Goal: Check status: Check status

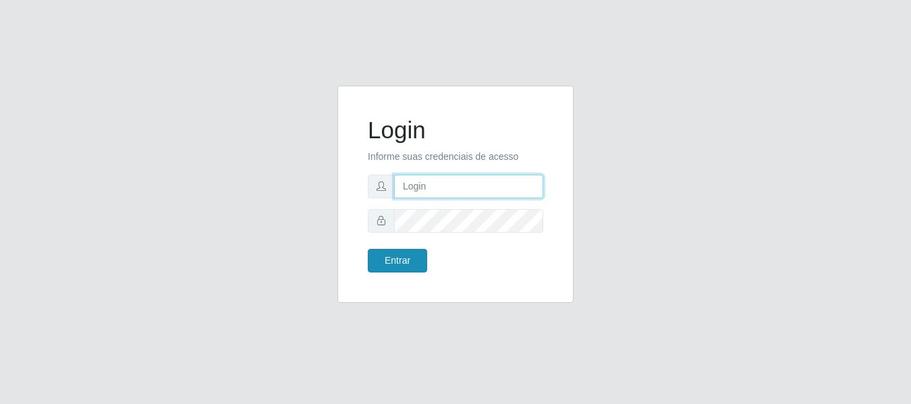
type input "[PERSON_NAME]"
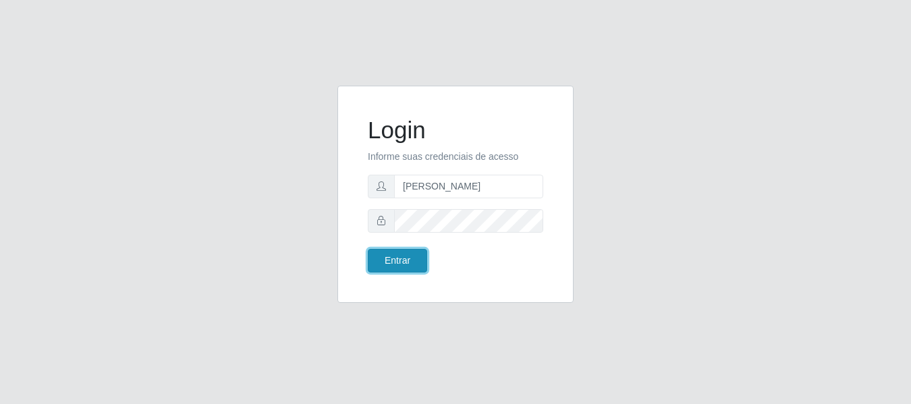
click at [404, 252] on button "Entrar" at bounding box center [397, 261] width 59 height 24
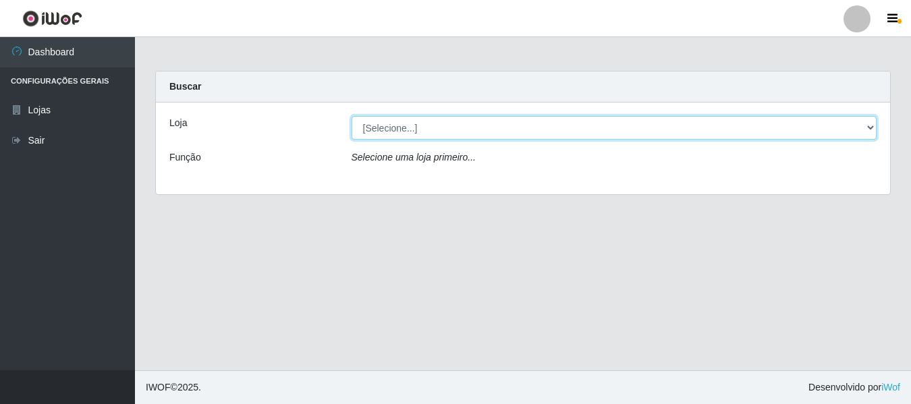
click at [366, 123] on select "[Selecione...] Bemais Supermercados - [GEOGRAPHIC_DATA]" at bounding box center [615, 128] width 526 height 24
select select "249"
click at [352, 116] on select "[Selecione...] Bemais Supermercados - [GEOGRAPHIC_DATA]" at bounding box center [615, 128] width 526 height 24
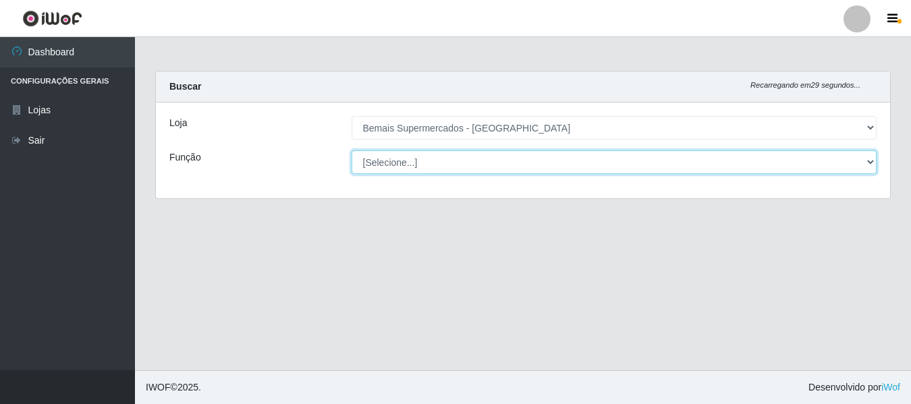
click at [378, 165] on select "[Selecione...] ASG ASG + ASG ++ Auxiliar de Depósito Auxiliar de Depósito + Aux…" at bounding box center [615, 162] width 526 height 24
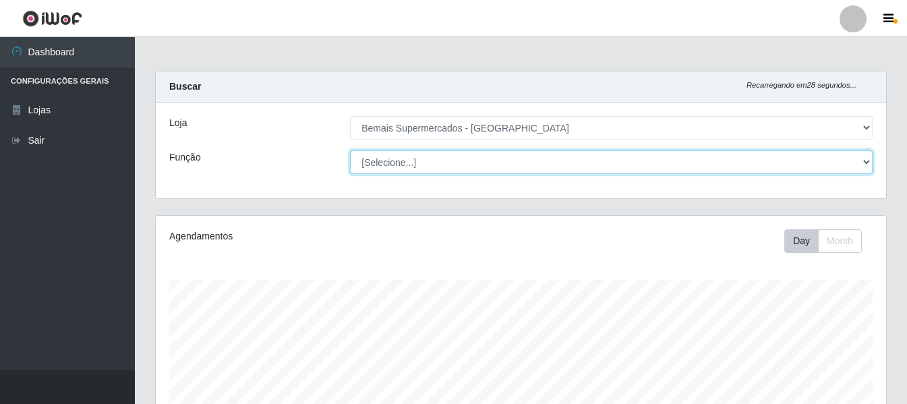
scroll to position [280, 731]
select select "116"
click at [350, 150] on select "[Selecione...] ASG ASG + ASG ++ Auxiliar de Depósito Auxiliar de Depósito + Aux…" at bounding box center [611, 162] width 523 height 24
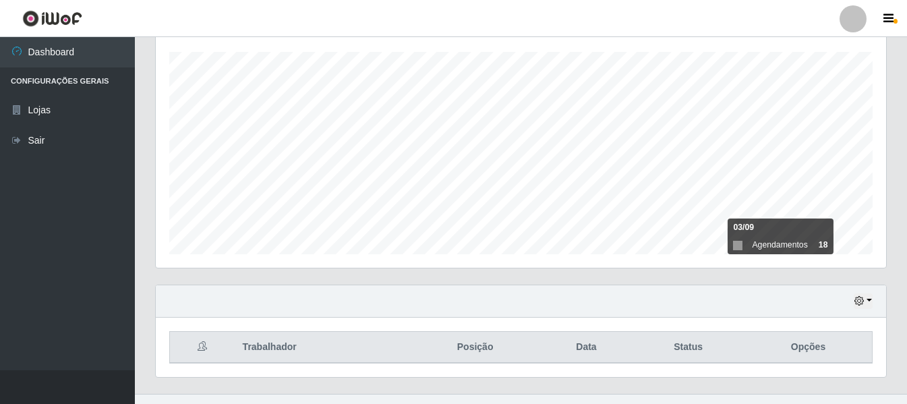
scroll to position [252, 0]
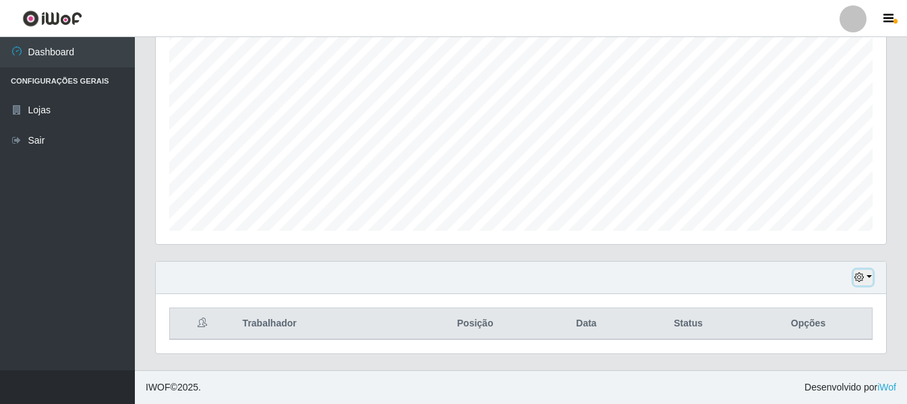
click at [864, 280] on icon "button" at bounding box center [859, 277] width 9 height 9
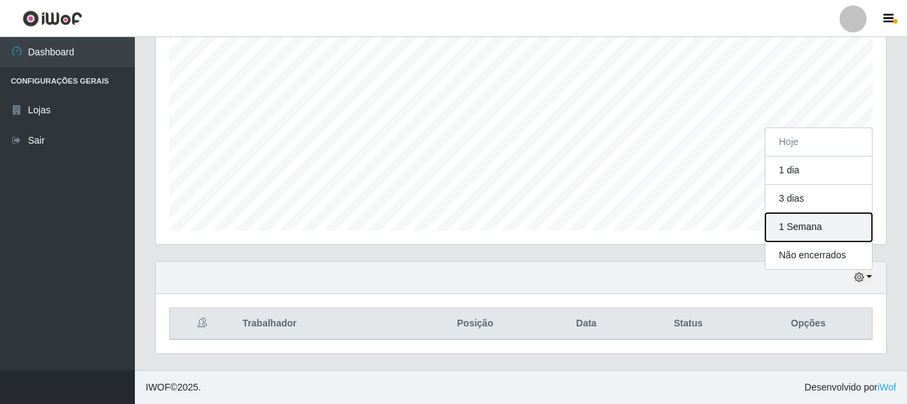
click at [837, 223] on button "1 Semana" at bounding box center [819, 227] width 107 height 28
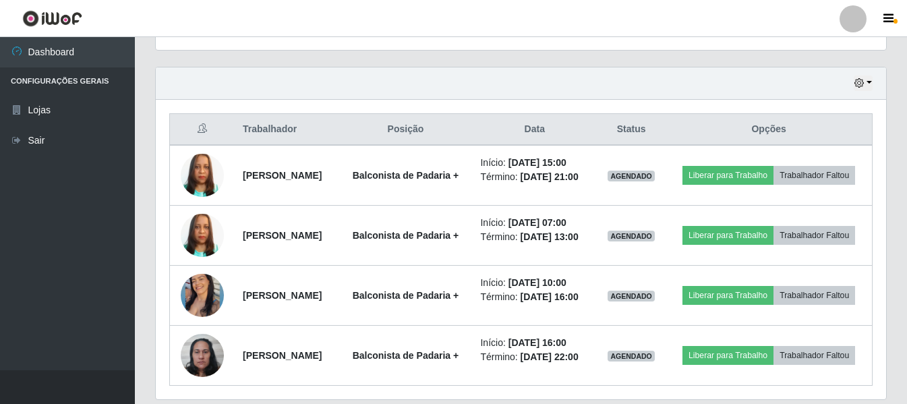
scroll to position [532, 0]
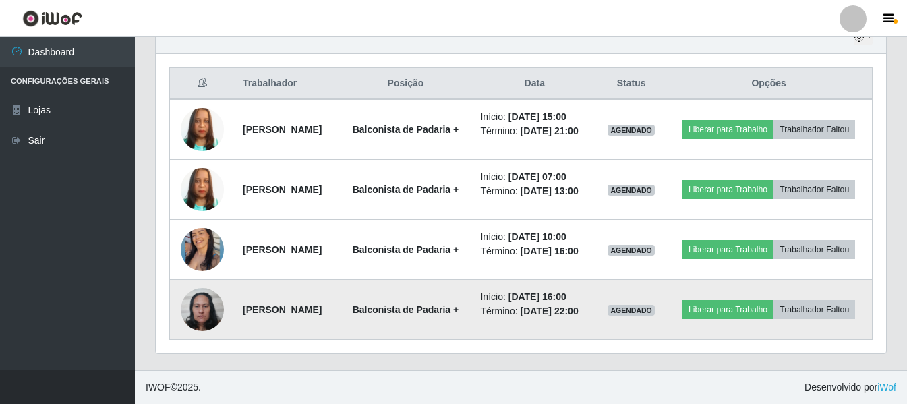
click at [207, 300] on img at bounding box center [202, 309] width 43 height 57
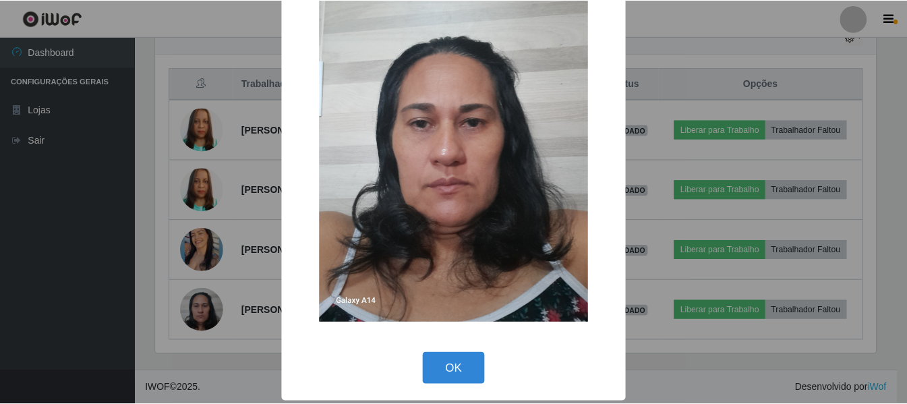
scroll to position [74, 0]
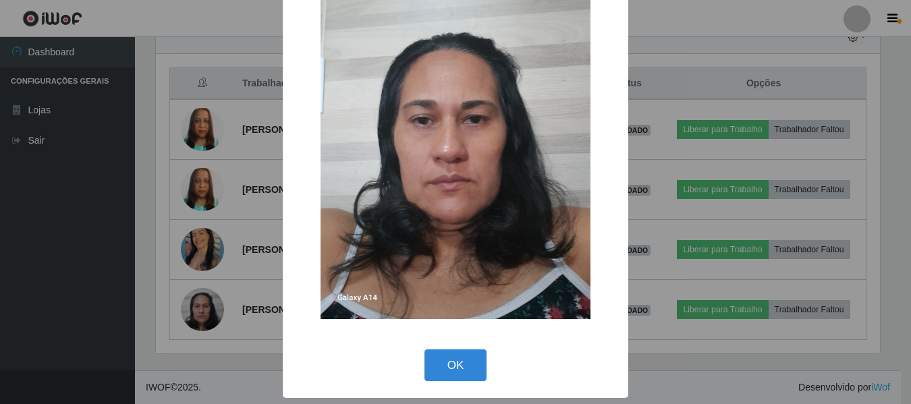
click at [134, 285] on div "× OK Cancel" at bounding box center [455, 202] width 911 height 404
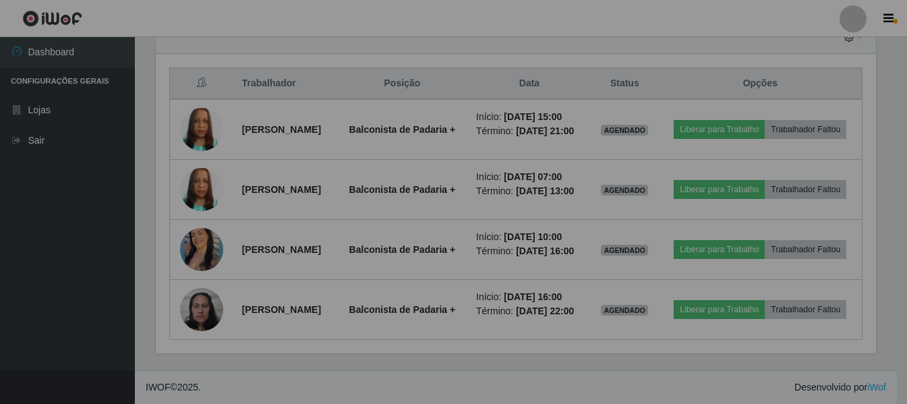
scroll to position [280, 731]
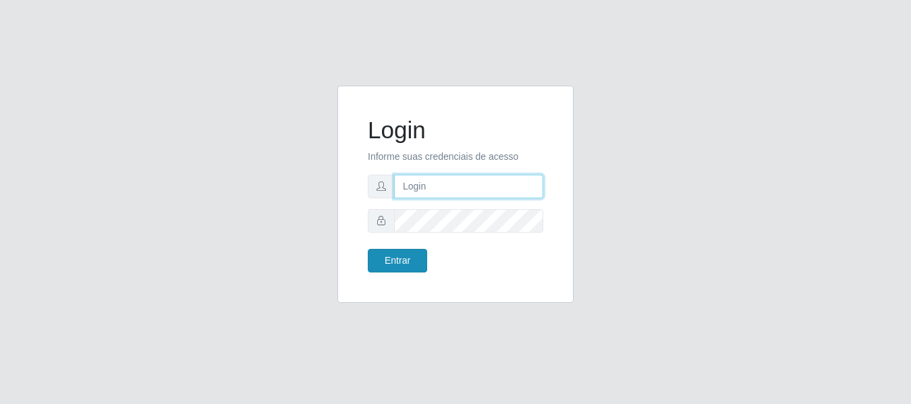
type input "[PERSON_NAME]"
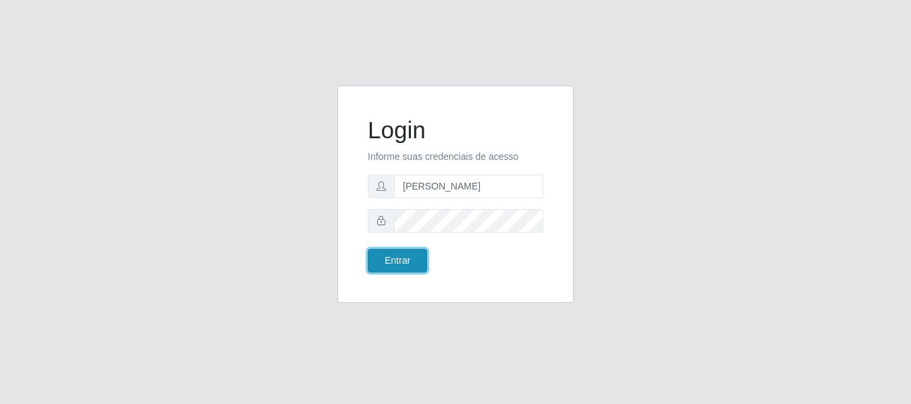
click at [399, 258] on button "Entrar" at bounding box center [397, 261] width 59 height 24
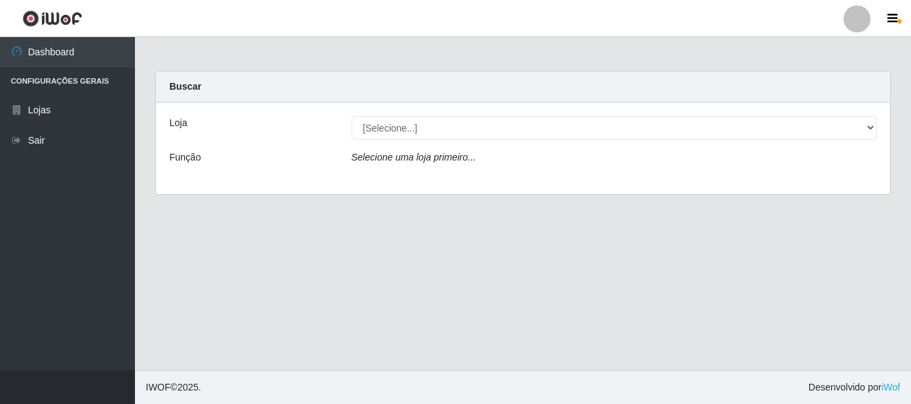
click at [787, 165] on div "Selecione uma loja primeiro..." at bounding box center [614, 160] width 546 height 20
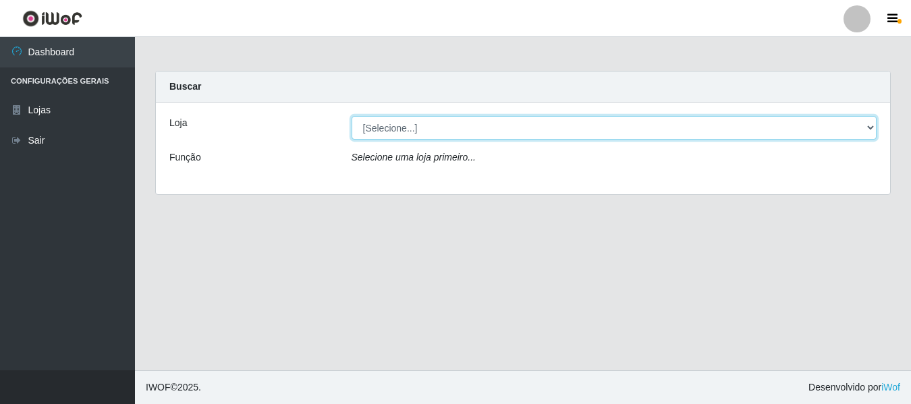
click at [790, 128] on select "[Selecione...] Bemais Supermercados - [GEOGRAPHIC_DATA]" at bounding box center [615, 128] width 526 height 24
select select "249"
click at [352, 116] on select "[Selecione...] Bemais Supermercados - [GEOGRAPHIC_DATA]" at bounding box center [615, 128] width 526 height 24
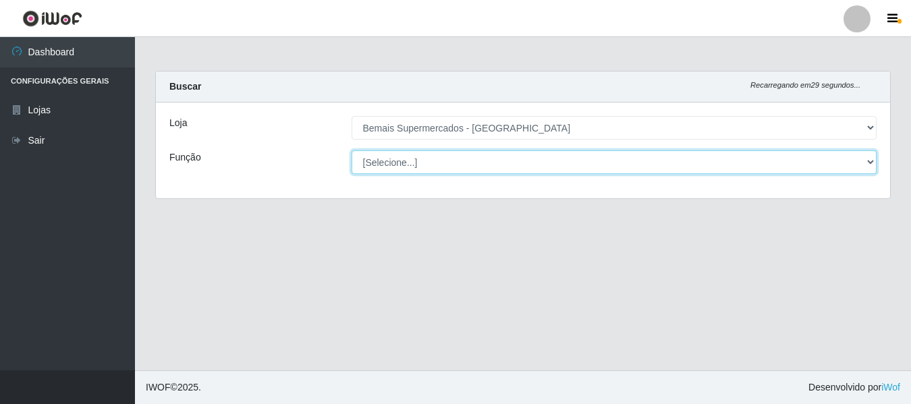
click at [477, 169] on select "[Selecione...] ASG ASG + ASG ++ Auxiliar de Depósito Auxiliar de Depósito + Aux…" at bounding box center [615, 162] width 526 height 24
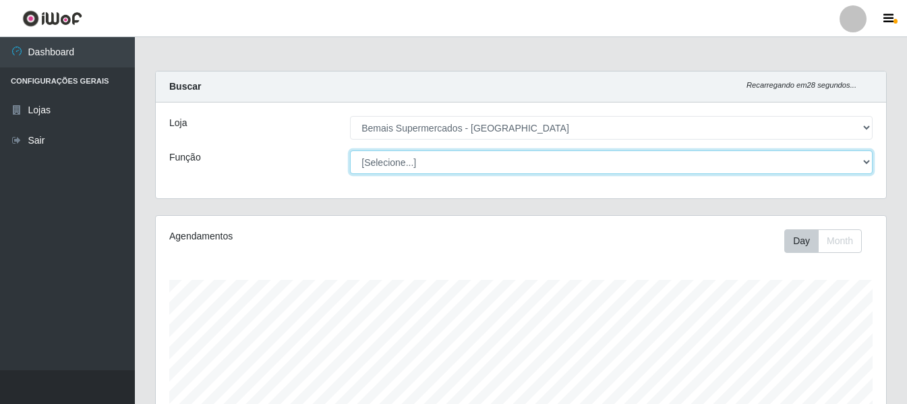
scroll to position [280, 731]
click at [350, 150] on select "[Selecione...] ASG ASG + ASG ++ Auxiliar de Depósito Auxiliar de Depósito + Aux…" at bounding box center [611, 162] width 523 height 24
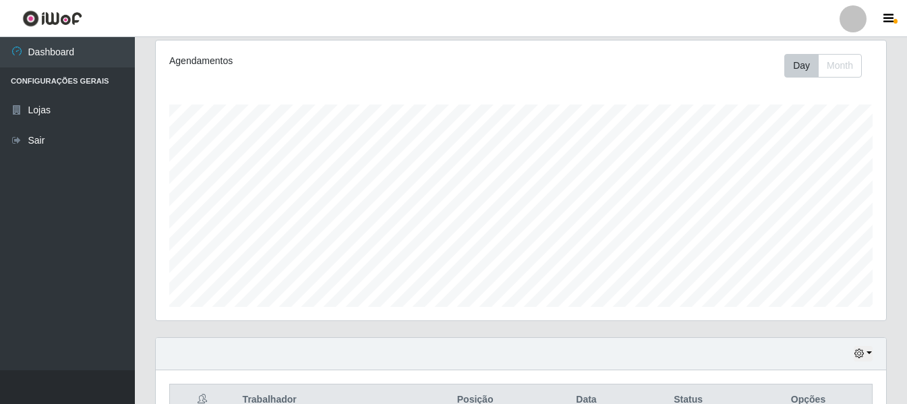
scroll to position [117, 0]
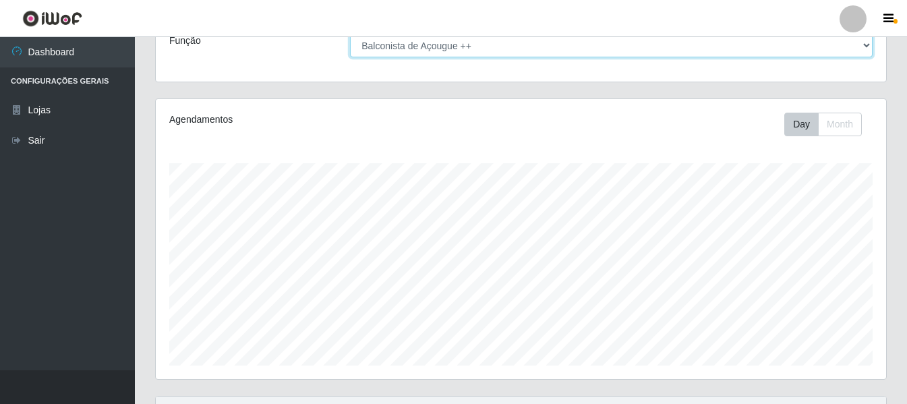
click at [495, 46] on select "[Selecione...] ASG ASG + ASG ++ Auxiliar de Depósito Auxiliar de Depósito + Aux…" at bounding box center [611, 46] width 523 height 24
click at [350, 34] on select "[Selecione...] ASG ASG + ASG ++ Auxiliar de Depósito Auxiliar de Depósito + Aux…" at bounding box center [611, 46] width 523 height 24
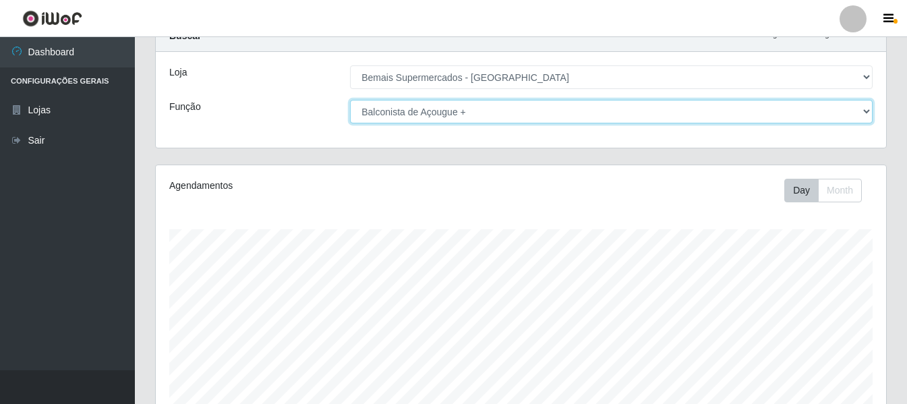
scroll to position [49, 0]
click at [463, 105] on select "[Selecione...] ASG ASG + ASG ++ Auxiliar de Depósito Auxiliar de Depósito + Aux…" at bounding box center [611, 113] width 523 height 24
click at [350, 101] on select "[Selecione...] ASG ASG + ASG ++ Auxiliar de Depósito Auxiliar de Depósito + Aux…" at bounding box center [611, 113] width 523 height 24
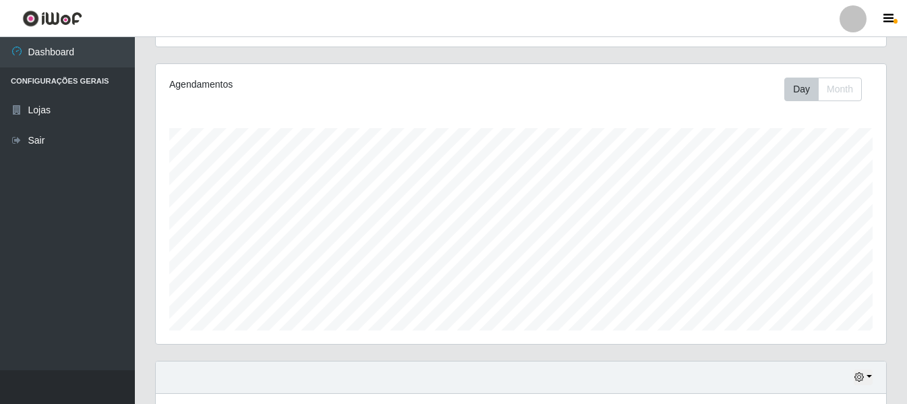
scroll to position [252, 0]
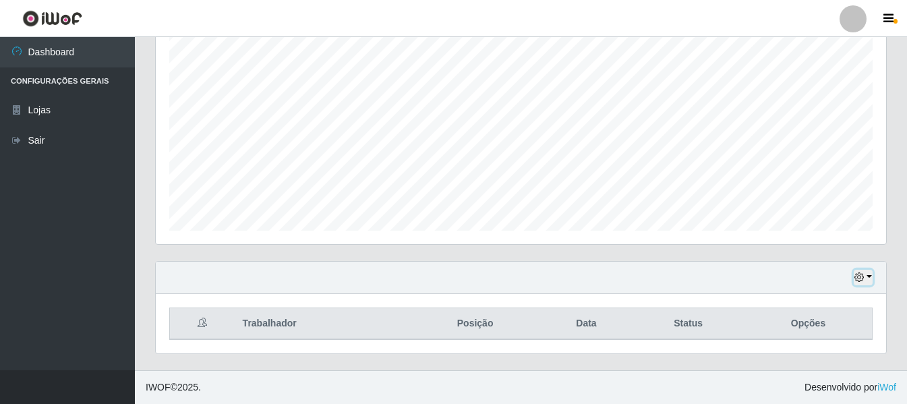
click at [864, 276] on icon "button" at bounding box center [859, 277] width 9 height 9
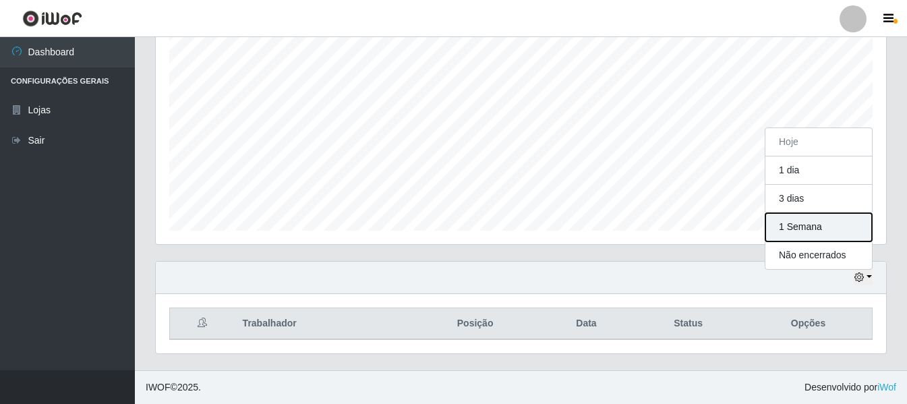
click at [811, 224] on button "1 Semana" at bounding box center [819, 227] width 107 height 28
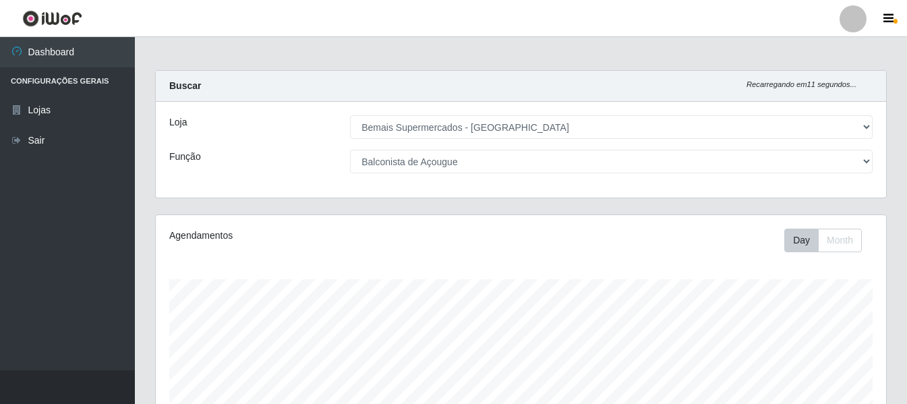
scroll to position [0, 0]
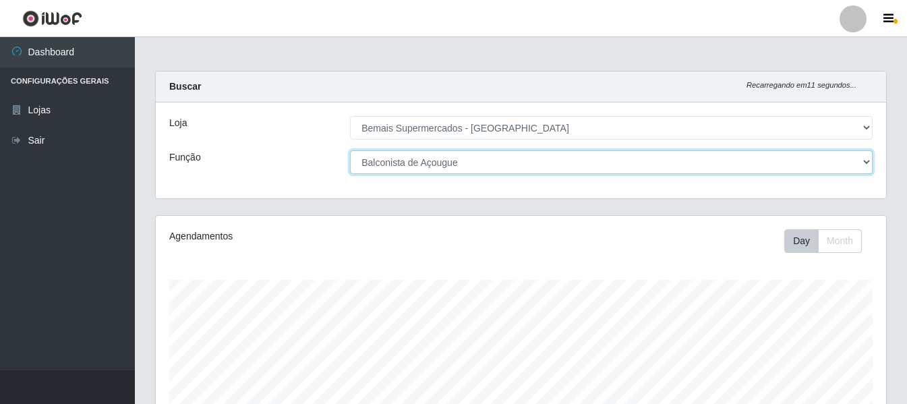
click at [450, 163] on select "[Selecione...] ASG ASG + ASG ++ Auxiliar de Depósito Auxiliar de Depósito + Aux…" at bounding box center [611, 162] width 523 height 24
click at [350, 150] on select "[Selecione...] ASG ASG + ASG ++ Auxiliar de Depósito Auxiliar de Depósito + Aux…" at bounding box center [611, 162] width 523 height 24
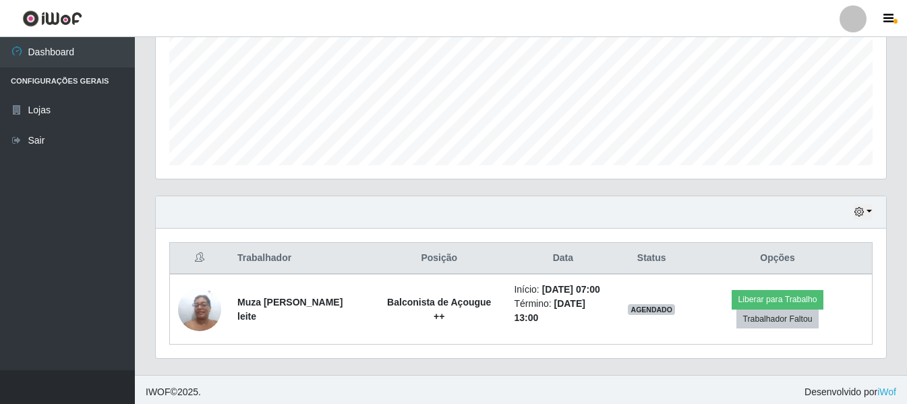
scroll to position [322, 0]
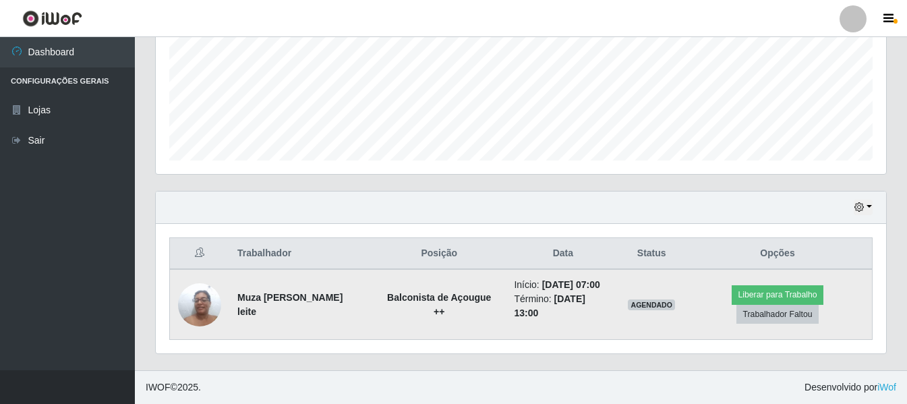
click at [203, 305] on img at bounding box center [199, 304] width 43 height 57
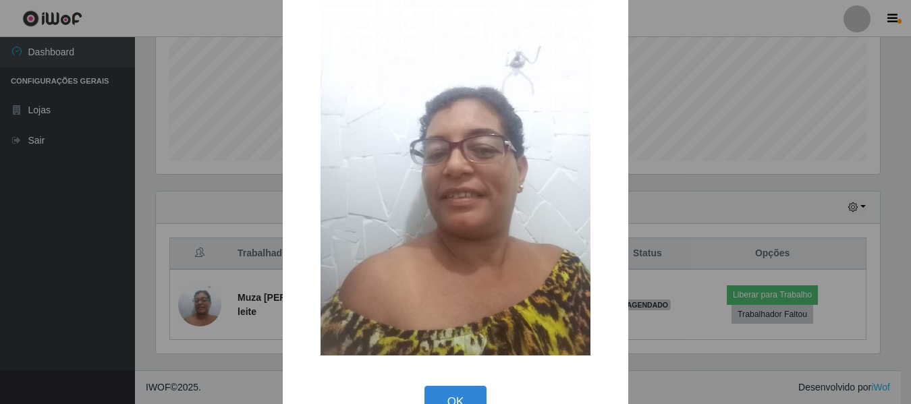
scroll to position [74, 0]
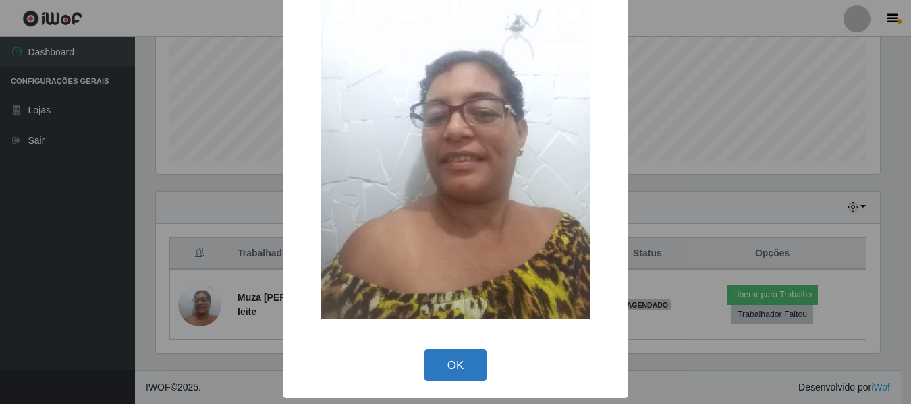
click at [454, 369] on button "OK" at bounding box center [455, 365] width 63 height 32
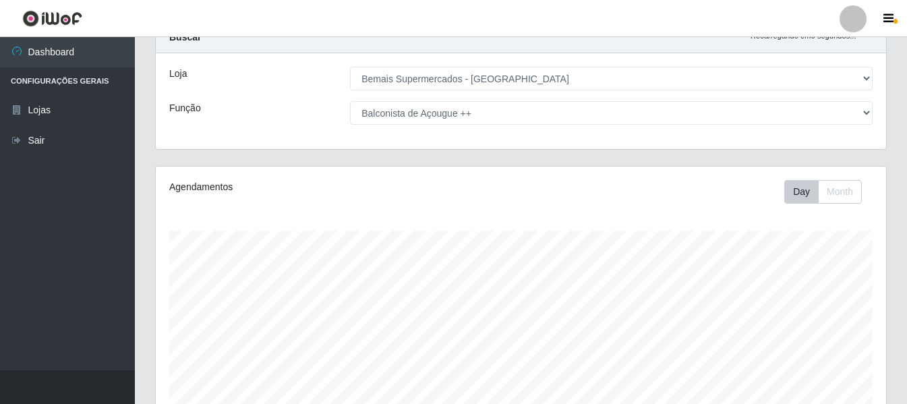
scroll to position [0, 0]
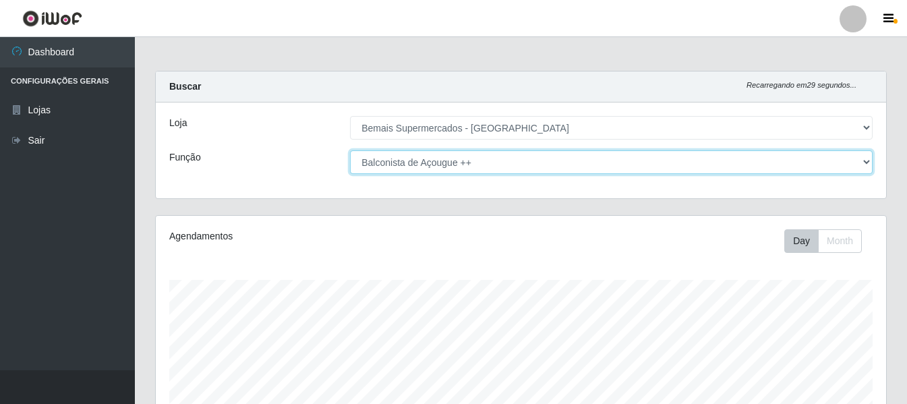
click at [507, 161] on select "[Selecione...] ASG ASG + ASG ++ Auxiliar de Depósito Auxiliar de Depósito + Aux…" at bounding box center [611, 162] width 523 height 24
select select "[Selecione...]"
click at [350, 150] on select "[Selecione...] ASG ASG + ASG ++ Auxiliar de Depósito Auxiliar de Depósito + Aux…" at bounding box center [611, 162] width 523 height 24
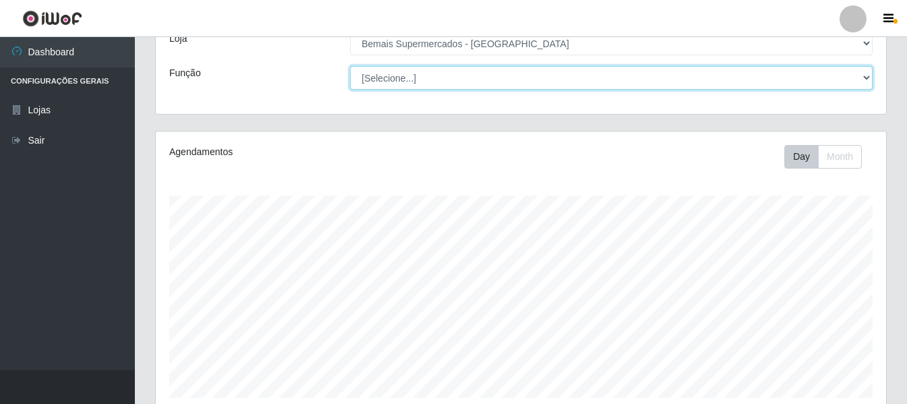
scroll to position [252, 0]
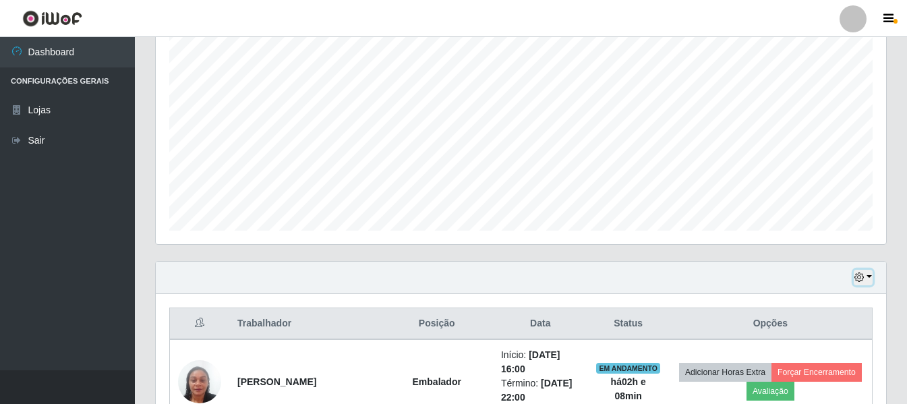
click at [860, 272] on button "button" at bounding box center [863, 278] width 19 height 16
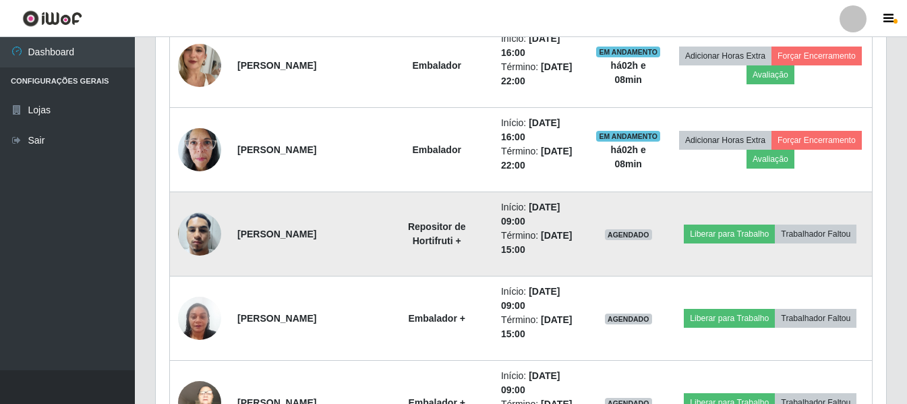
scroll to position [454, 0]
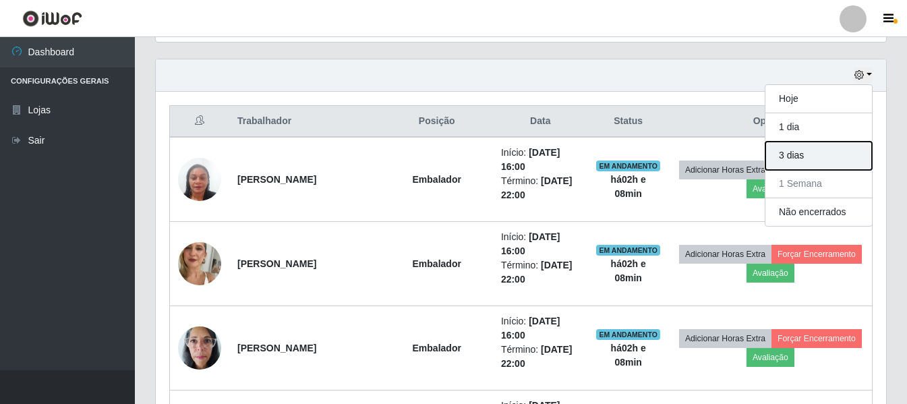
click at [794, 156] on button "3 dias" at bounding box center [819, 156] width 107 height 28
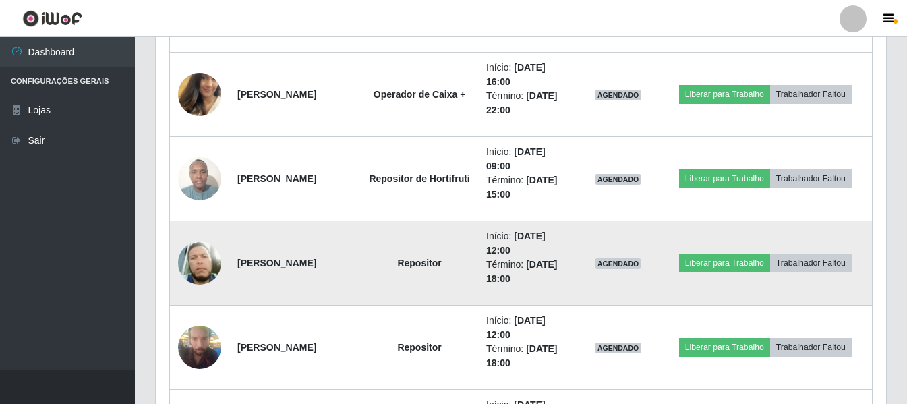
scroll to position [5008, 0]
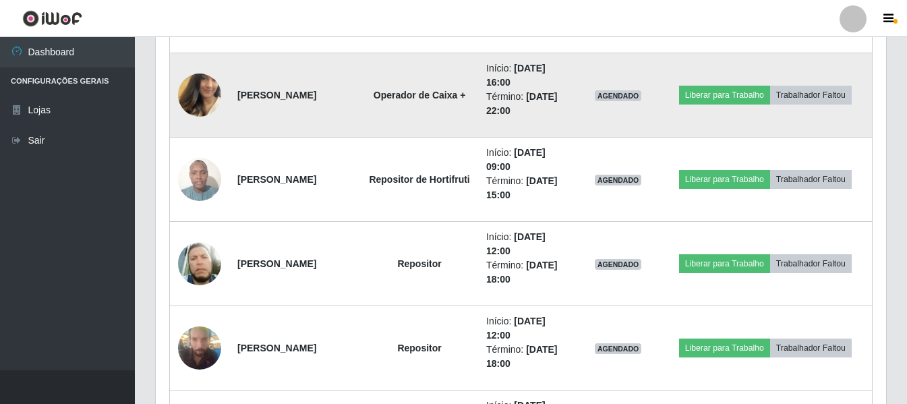
click at [202, 101] on img at bounding box center [199, 95] width 43 height 77
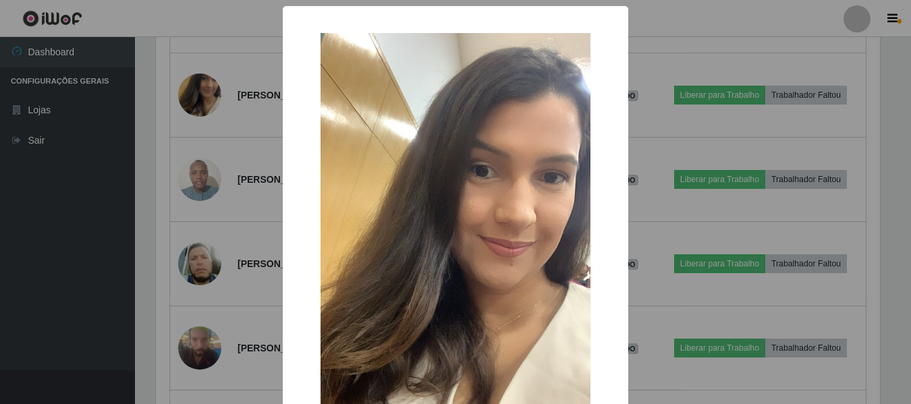
click at [144, 200] on div "× OK Cancel" at bounding box center [455, 202] width 911 height 404
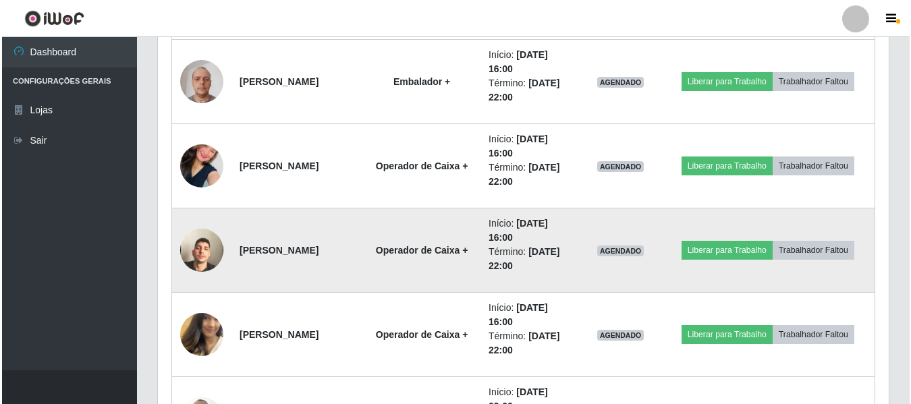
scroll to position [4738, 0]
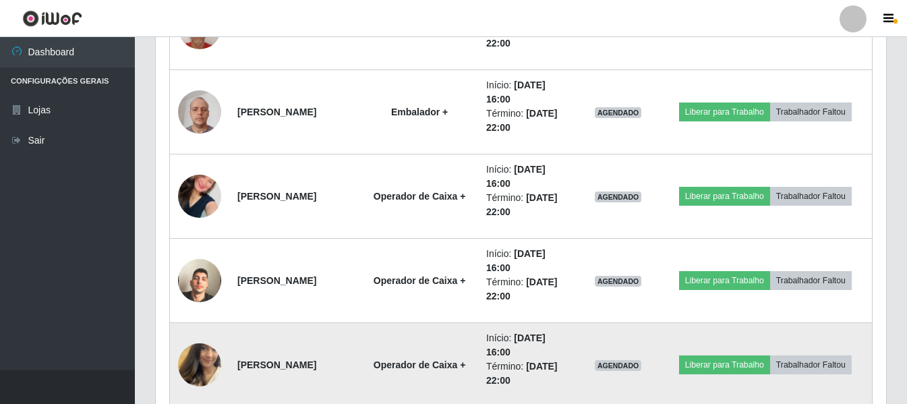
click at [210, 363] on img at bounding box center [199, 365] width 43 height 77
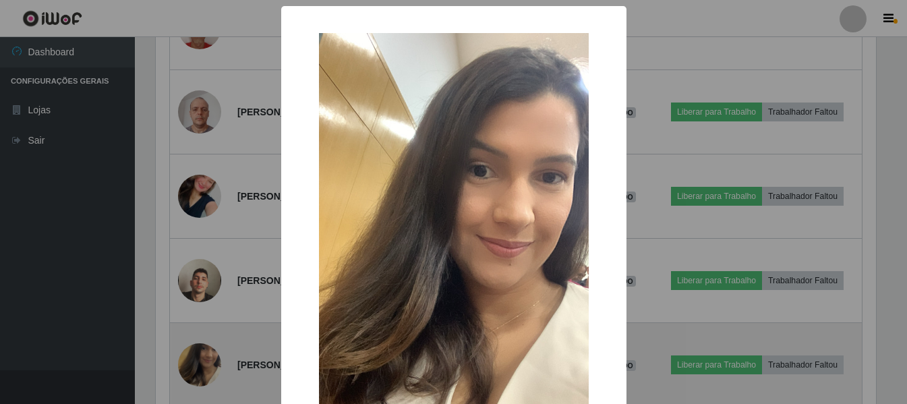
scroll to position [280, 724]
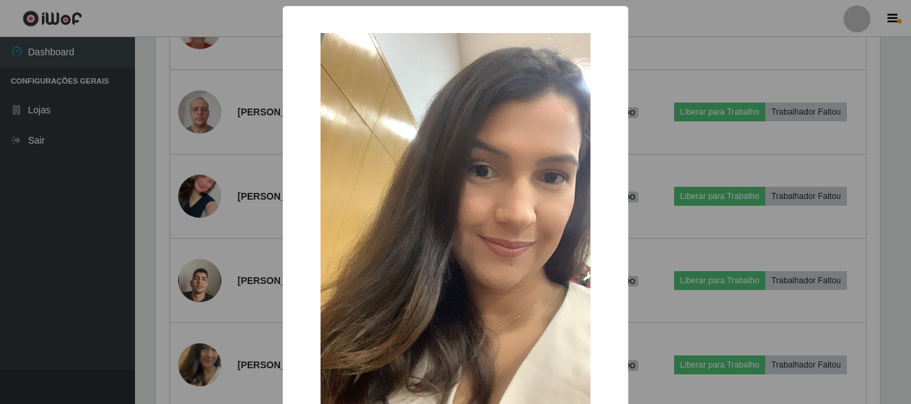
click at [154, 318] on div "× OK Cancel" at bounding box center [455, 202] width 911 height 404
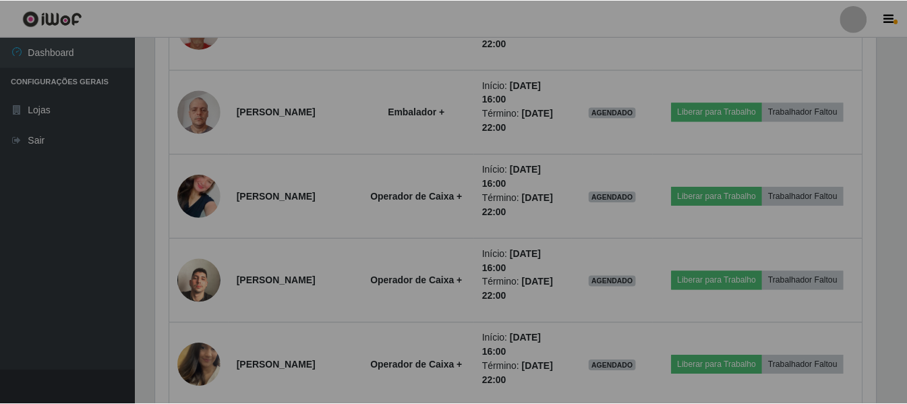
scroll to position [280, 731]
